Goal: Task Accomplishment & Management: Use online tool/utility

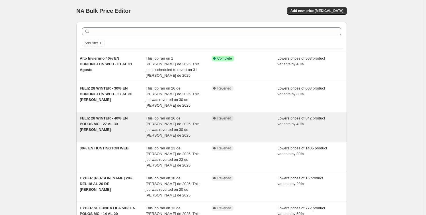
click at [128, 116] on span "FELIZ 28 WINTER - 40% EN POLOS MC - 27 AL 30 [PERSON_NAME]" at bounding box center [104, 124] width 48 height 16
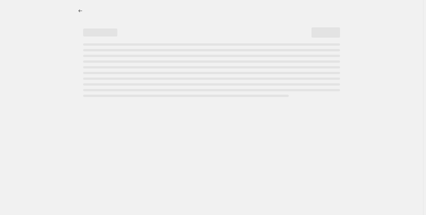
select select "percentage"
select select "collection"
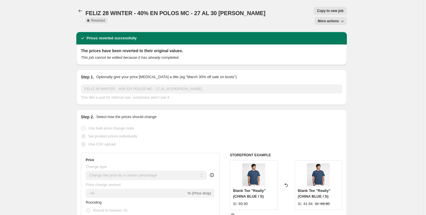
click at [317, 11] on span "Copy to new job" at bounding box center [330, 11] width 26 height 5
select select "percentage"
select select "collection"
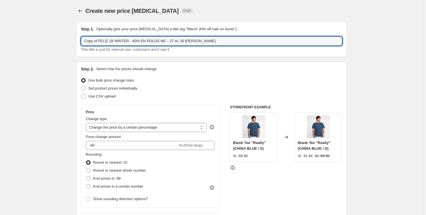
drag, startPoint x: 198, startPoint y: 41, endPoint x: 57, endPoint y: 22, distance: 141.6
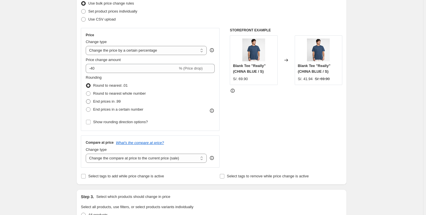
scroll to position [77, 0]
type input "50 % POLOS MC Y ACCESORIOS"
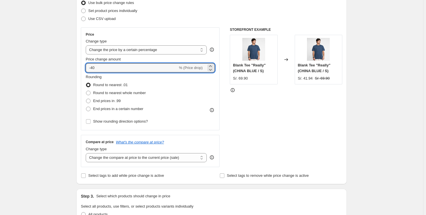
drag, startPoint x: 107, startPoint y: 68, endPoint x: 3, endPoint y: 54, distance: 104.6
type input "-50"
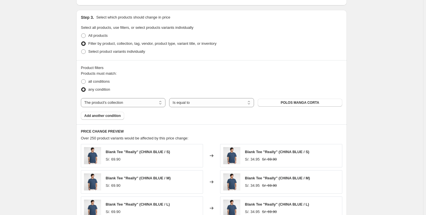
scroll to position [259, 0]
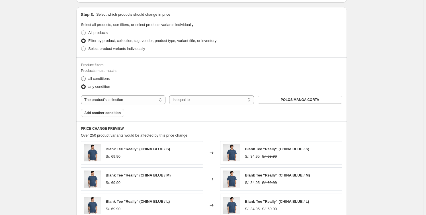
click at [88, 79] on label "all conditions" at bounding box center [95, 79] width 29 height 8
click at [81, 77] on input "all conditions" at bounding box center [81, 76] width 0 height 0
radio input "true"
click at [85, 85] on span at bounding box center [83, 86] width 5 height 5
click at [81, 85] on input "any condition" at bounding box center [81, 84] width 0 height 0
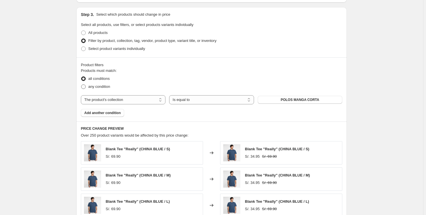
radio input "true"
click at [48, 131] on div "Create new price change job. This page is ready Create new price change job Dra…" at bounding box center [211, 57] width 423 height 633
click at [111, 113] on span "Add another condition" at bounding box center [102, 112] width 36 height 5
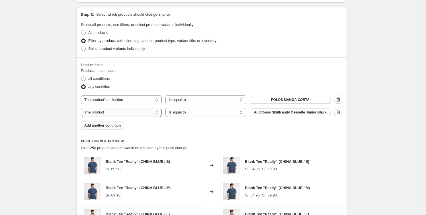
click at [148, 113] on select "The product The product's collection The product's tag The product's vendor The…" at bounding box center [121, 112] width 81 height 9
select select "collection"
click at [204, 113] on select "Is equal to Is not equal to" at bounding box center [205, 112] width 81 height 9
click at [167, 108] on select "Is equal to Is not equal to" at bounding box center [205, 112] width 81 height 9
click at [298, 112] on span "Home page" at bounding box center [290, 112] width 19 height 5
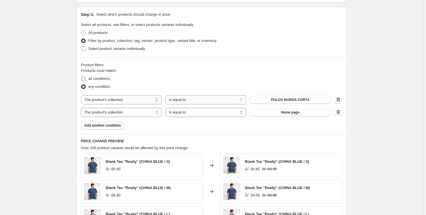
click at [88, 77] on label "all conditions" at bounding box center [95, 79] width 29 height 8
click at [81, 77] on input "all conditions" at bounding box center [81, 76] width 0 height 0
radio input "true"
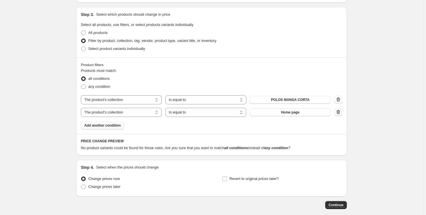
click at [338, 113] on icon "button" at bounding box center [338, 112] width 6 height 6
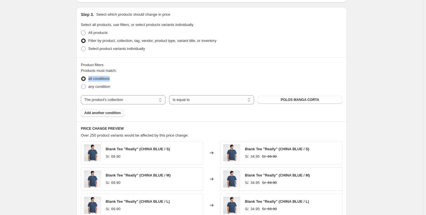
drag, startPoint x: 114, startPoint y: 80, endPoint x: 89, endPoint y: 81, distance: 24.8
click at [89, 81] on div "all conditions" at bounding box center [211, 79] width 261 height 8
copy span "all conditions"
drag, startPoint x: 115, startPoint y: 87, endPoint x: 90, endPoint y: 89, distance: 25.7
click at [90, 89] on div "any condition" at bounding box center [211, 87] width 261 height 8
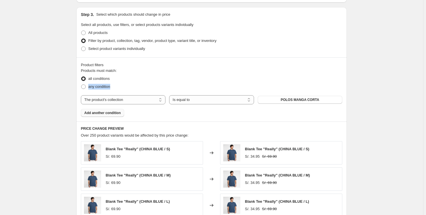
copy span "any condition"
click at [375, 97] on div "Create new price change job. This page is ready Create new price change job Dra…" at bounding box center [211, 57] width 423 height 633
click at [94, 87] on span "any condition" at bounding box center [99, 86] width 22 height 4
click at [81, 85] on input "any condition" at bounding box center [81, 84] width 0 height 0
radio input "true"
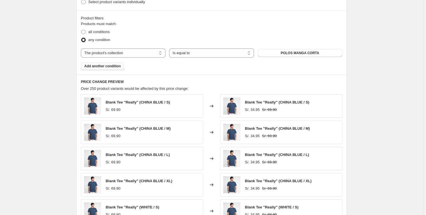
scroll to position [310, 0]
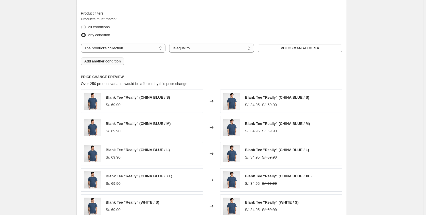
click at [108, 61] on span "Add another condition" at bounding box center [102, 61] width 36 height 5
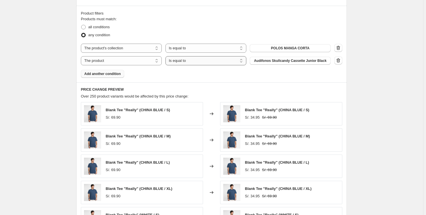
click at [222, 61] on select "Is equal to Is not equal to" at bounding box center [205, 60] width 81 height 9
click at [146, 60] on select "The product The product's collection The product's tag The product's vendor The…" at bounding box center [121, 60] width 81 height 9
select select "collection"
click at [279, 61] on button "Home page" at bounding box center [290, 61] width 81 height 8
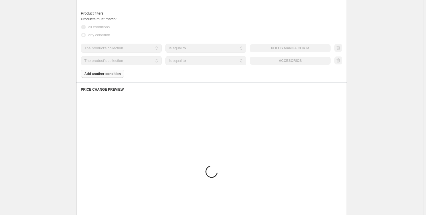
click at [110, 74] on div "Products must match: all conditions any condition The product The product's col…" at bounding box center [211, 46] width 261 height 61
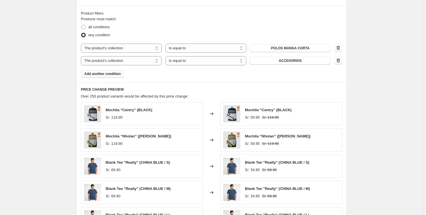
click at [106, 73] on span "Add another condition" at bounding box center [102, 73] width 36 height 5
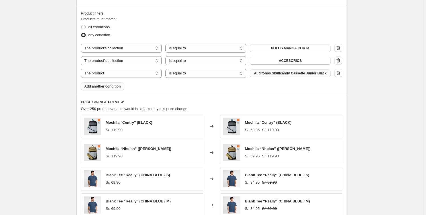
click at [298, 74] on span "Audífonos Skullcandy Cassette Junior Black" at bounding box center [290, 73] width 73 height 5
click at [118, 77] on div "Products must match: all conditions any condition The product The product's col…" at bounding box center [211, 53] width 261 height 74
click at [121, 73] on select "The product The product's collection The product's tag The product's vendor The…" at bounding box center [121, 73] width 81 height 9
select select "collection"
click at [283, 75] on button "ACCESORIOS" at bounding box center [290, 73] width 81 height 8
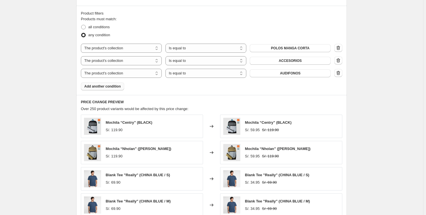
click at [111, 85] on span "Add another condition" at bounding box center [102, 86] width 36 height 5
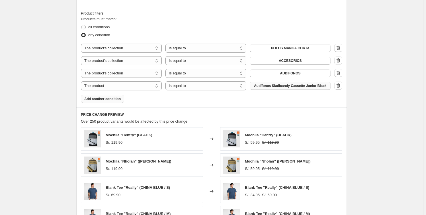
click at [312, 88] on button "Audífonos Skullcandy Cassette Junior Black" at bounding box center [290, 86] width 81 height 8
click at [118, 87] on select "The product The product's collection The product's tag The product's vendor The…" at bounding box center [121, 85] width 81 height 9
select select "collection"
click at [339, 84] on icon "button" at bounding box center [338, 85] width 4 height 4
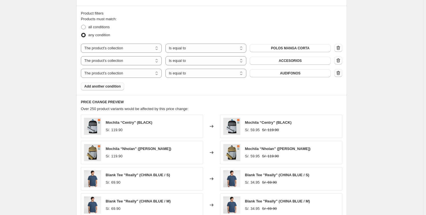
click at [340, 74] on icon "button" at bounding box center [338, 73] width 4 height 4
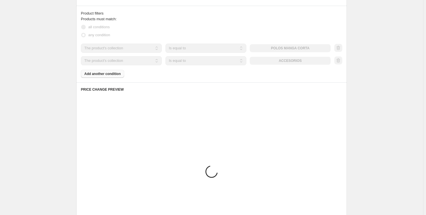
click at [372, 73] on div "Create new price change job. This page is ready Create new price change job Dra…" at bounding box center [211, 13] width 423 height 646
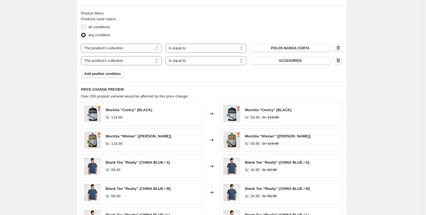
click at [99, 76] on button "Add another condition" at bounding box center [102, 74] width 43 height 8
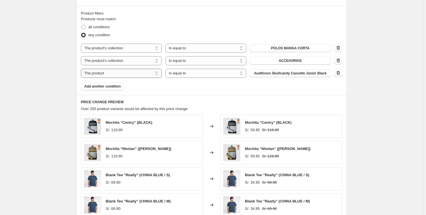
click at [127, 71] on select "The product The product's collection The product's tag The product's vendor The…" at bounding box center [121, 73] width 81 height 9
select select "collection"
click at [275, 75] on button "ACCESORIOS" at bounding box center [290, 73] width 81 height 8
click at [111, 85] on span "Add another condition" at bounding box center [102, 86] width 36 height 5
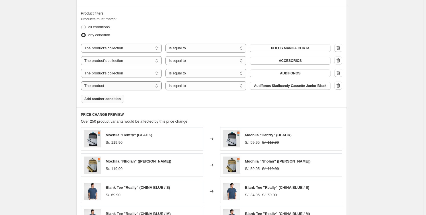
click at [134, 85] on select "The product The product's collection The product's tag The product's vendor The…" at bounding box center [121, 85] width 81 height 9
select select "collection"
click at [291, 82] on button "ACCESORIOS" at bounding box center [290, 86] width 81 height 8
click at [107, 99] on span "Add another condition" at bounding box center [102, 99] width 36 height 5
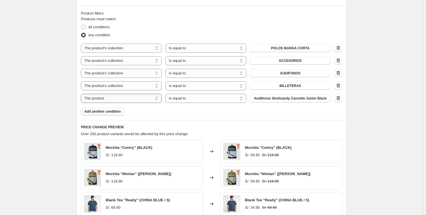
click at [142, 98] on select "The product The product's collection The product's tag The product's vendor The…" at bounding box center [121, 98] width 81 height 9
select select "collection"
click at [226, 100] on select "Is equal to Is not equal to" at bounding box center [205, 98] width 81 height 9
click at [167, 94] on select "Is equal to Is not equal to" at bounding box center [205, 98] width 81 height 9
click at [302, 99] on button "ACCESORIOS" at bounding box center [290, 98] width 81 height 8
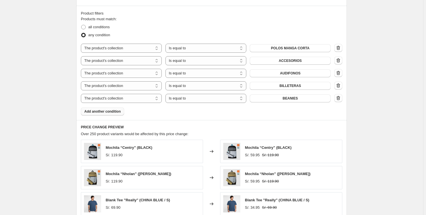
click at [113, 113] on span "Add another condition" at bounding box center [102, 111] width 36 height 5
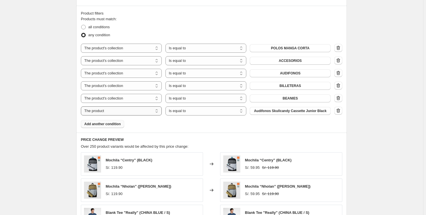
click at [129, 110] on select "The product The product's collection The product's tag The product's vendor The…" at bounding box center [121, 110] width 81 height 9
select select "collection"
click at [210, 111] on select "Is equal to Is not equal to" at bounding box center [205, 110] width 81 height 9
click at [167, 106] on select "Is equal to Is not equal to" at bounding box center [205, 110] width 81 height 9
click at [300, 111] on span "ACCESORIOS" at bounding box center [290, 110] width 23 height 5
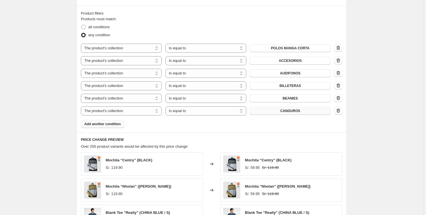
click at [110, 122] on span "Add another condition" at bounding box center [102, 124] width 36 height 5
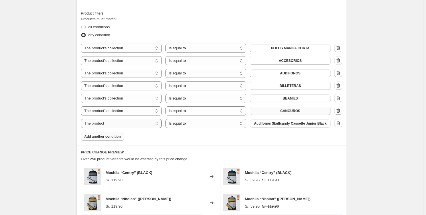
click at [148, 123] on select "The product The product's collection The product's tag The product's vendor The…" at bounding box center [121, 123] width 81 height 9
select select "collection"
click at [296, 124] on span "ACCESORIOS" at bounding box center [290, 123] width 23 height 5
click at [112, 138] on span "Add another condition" at bounding box center [102, 136] width 36 height 5
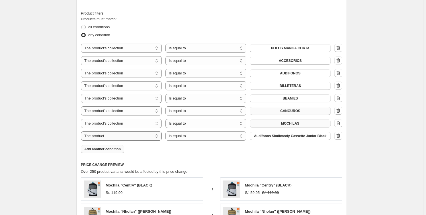
click at [139, 136] on select "The product The product's collection The product's tag The product's vendor The…" at bounding box center [121, 135] width 81 height 9
select select "collection"
click at [219, 138] on select "Is equal to Is not equal to" at bounding box center [205, 135] width 81 height 9
click at [167, 131] on select "Is equal to Is not equal to" at bounding box center [205, 135] width 81 height 9
click at [319, 135] on button "ACCESORIOS" at bounding box center [290, 136] width 81 height 8
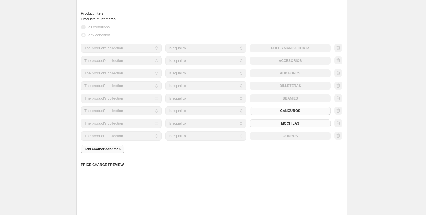
click at [374, 113] on div "Create new price change job. This page is ready Create new price change job Dra…" at bounding box center [211, 50] width 423 height 721
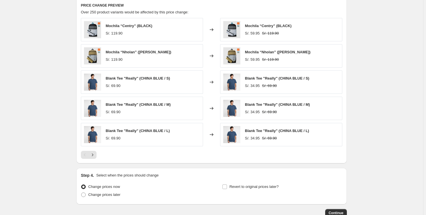
scroll to position [506, 0]
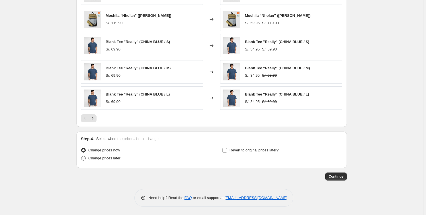
click at [110, 159] on span "Change prices later" at bounding box center [104, 158] width 32 height 4
click at [81, 156] on input "Change prices later" at bounding box center [81, 156] width 0 height 0
radio input "true"
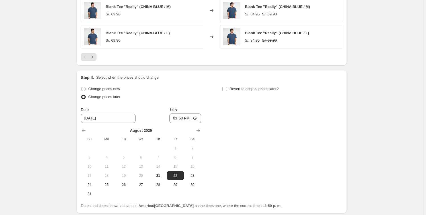
scroll to position [609, 0]
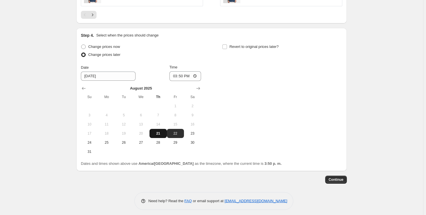
click at [159, 135] on button "21" at bounding box center [157, 133] width 17 height 9
type input "8/21/2025"
click at [192, 76] on input "15:50" at bounding box center [185, 76] width 32 height 10
type input "23:59"
click at [230, 46] on label "Revert to original prices later?" at bounding box center [250, 47] width 57 height 8
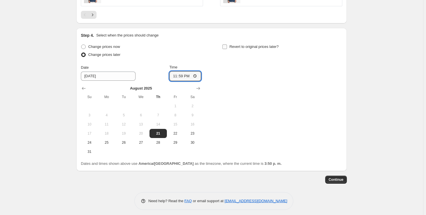
click at [227, 46] on input "Revert to original prices later?" at bounding box center [224, 46] width 5 height 5
checkbox input "true"
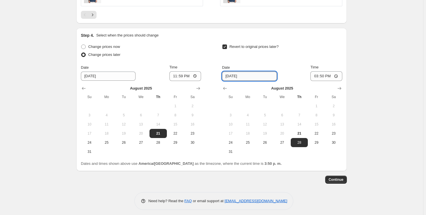
click at [248, 75] on input "8/28/2025" at bounding box center [249, 75] width 55 height 9
click at [247, 75] on input "8/28/2025" at bounding box center [249, 75] width 55 height 9
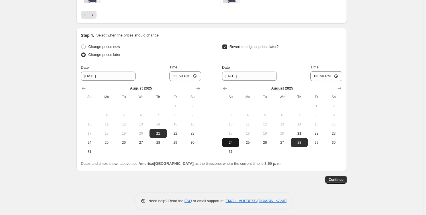
click at [233, 143] on span "24" at bounding box center [230, 142] width 13 height 5
type input "8/24/2025"
click at [324, 77] on input "15:50" at bounding box center [326, 76] width 32 height 10
type input "23:59"
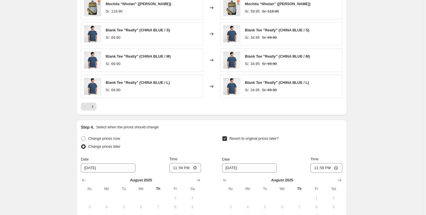
scroll to position [595, 0]
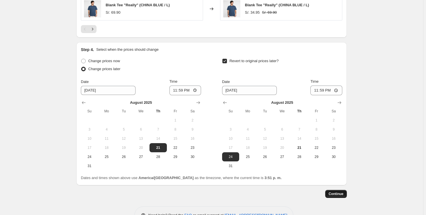
click at [336, 192] on span "Continue" at bounding box center [336, 193] width 15 height 5
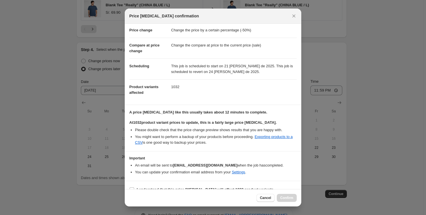
scroll to position [20, 0]
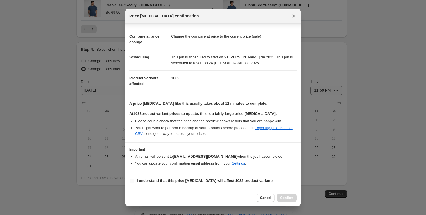
click at [132, 180] on input "I understand that this price change job will affect 1032 product variants" at bounding box center [132, 180] width 5 height 5
checkbox input "true"
click at [282, 198] on span "Confirm" at bounding box center [286, 197] width 13 height 5
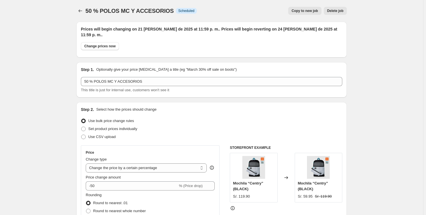
click at [116, 30] on h2 "Prices will begin changing on 21 de agosto de 2025 at 11:59 p. m.. Prices will …" at bounding box center [211, 31] width 261 height 11
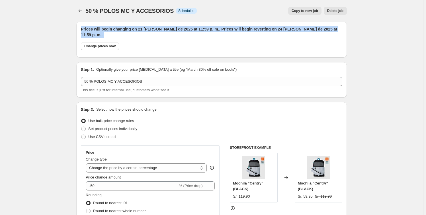
click at [116, 30] on h2 "Prices will begin changing on 21 de agosto de 2025 at 11:59 p. m.. Prices will …" at bounding box center [211, 31] width 261 height 11
copy div "Prices will begin changing on 21 de agosto de 2025 at 11:59 p. m.. Prices will …"
click at [80, 8] on icon "Price change jobs" at bounding box center [80, 11] width 6 height 6
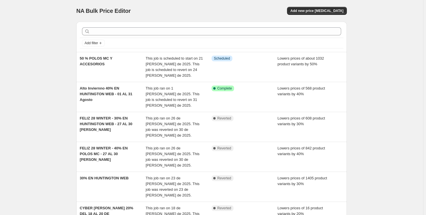
click at [368, 77] on div "NA Bulk Price Editor. This page is ready NA Bulk Price Editor Add new price cha…" at bounding box center [211, 203] width 423 height 407
